Goal: Task Accomplishment & Management: Use online tool/utility

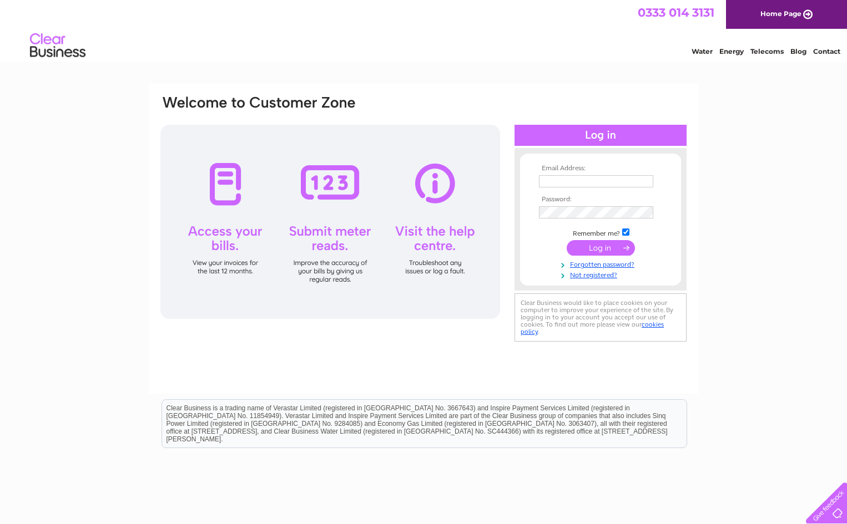
type input "elizabeth@ofcg.co.uk"
click at [602, 246] on input "submit" at bounding box center [600, 248] width 68 height 16
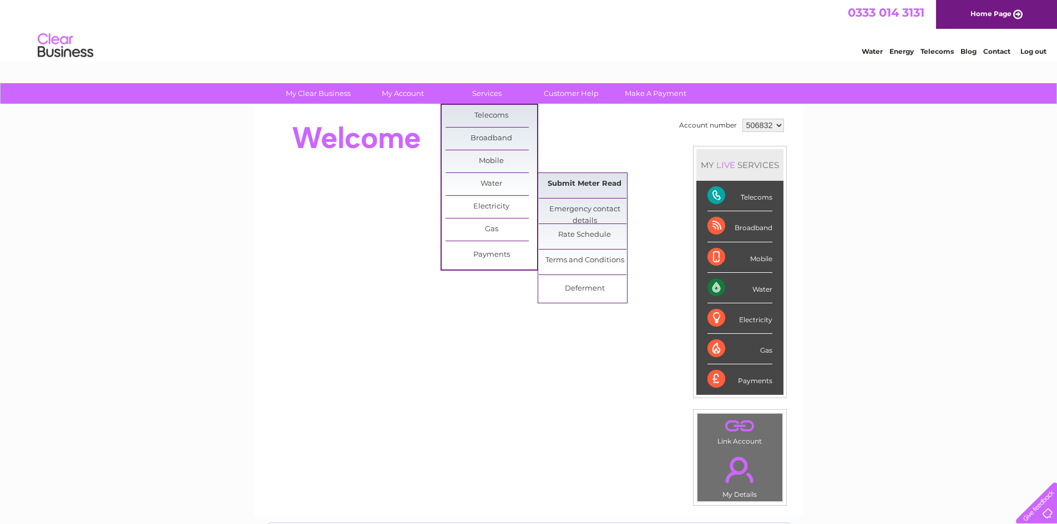
click at [571, 179] on link "Submit Meter Read" at bounding box center [585, 184] width 92 height 22
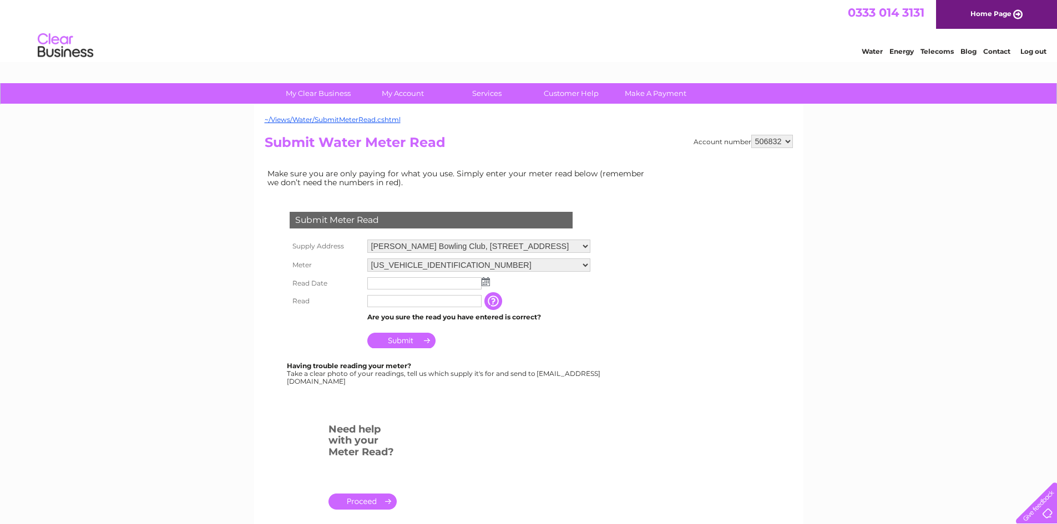
click at [488, 284] on img at bounding box center [486, 281] width 8 height 9
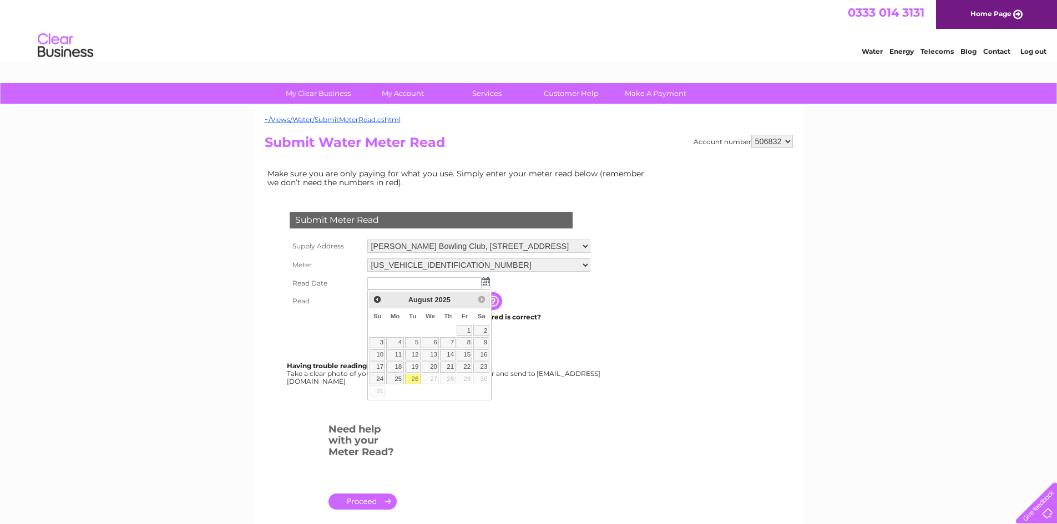
click at [417, 376] on link "26" at bounding box center [413, 379] width 16 height 11
type input "[DATE]"
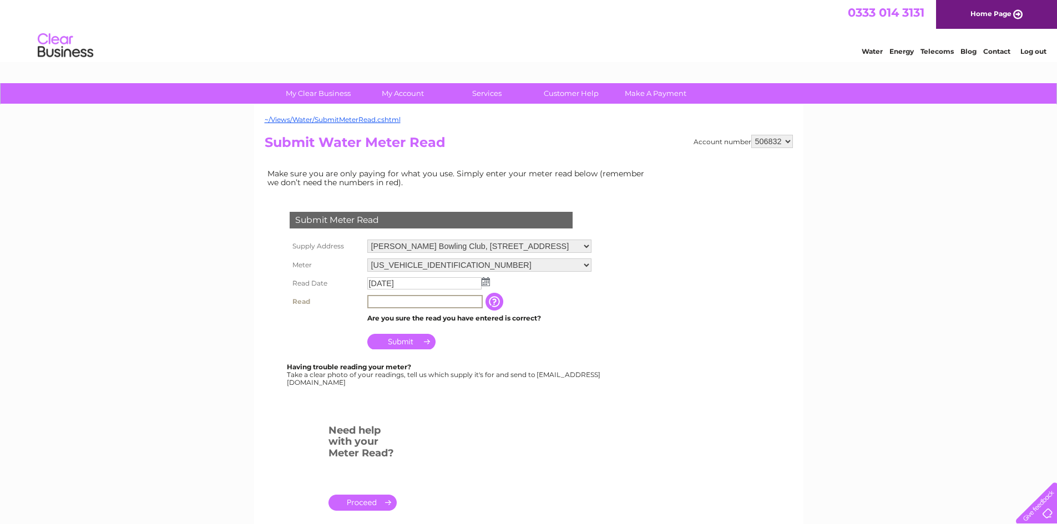
click at [385, 302] on input "text" at bounding box center [424, 301] width 115 height 13
type input "02796"
click at [400, 336] on input "Submit" at bounding box center [401, 341] width 68 height 16
